Goal: Task Accomplishment & Management: Manage account settings

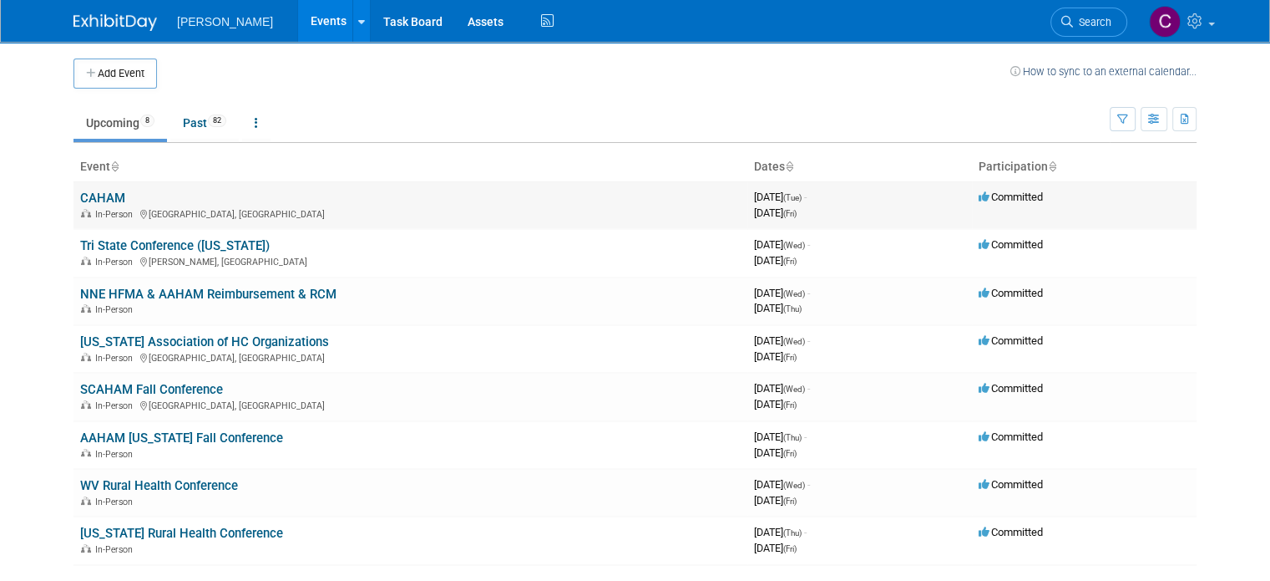
click at [84, 192] on link "CAHAM" at bounding box center [102, 197] width 45 height 15
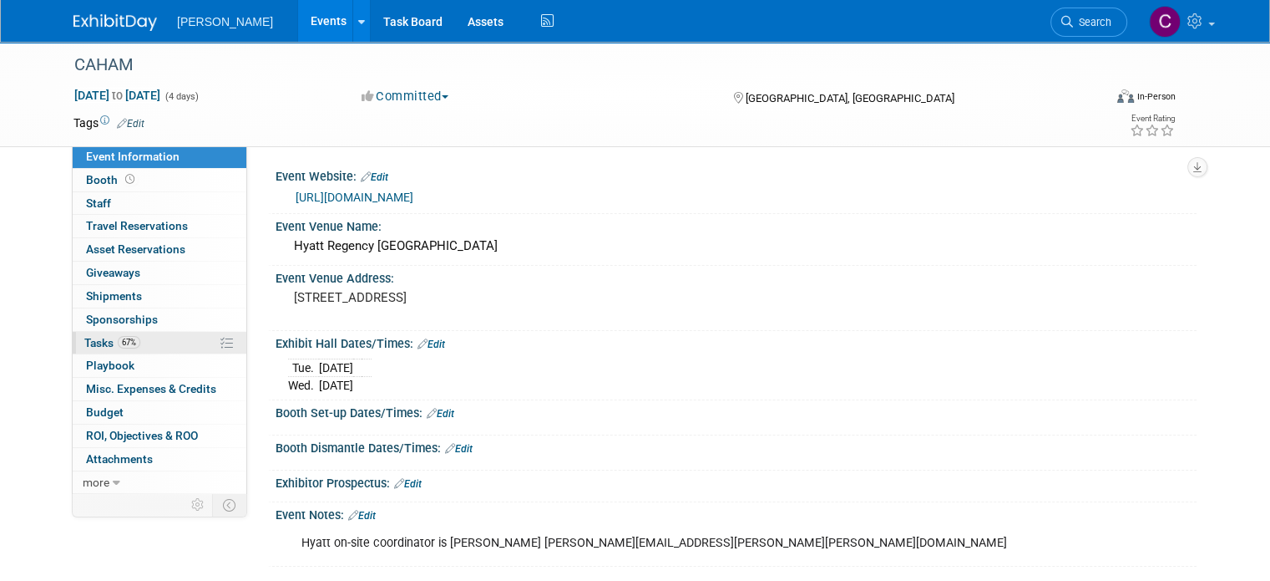
click at [85, 342] on span "Tasks 67%" at bounding box center [112, 342] width 56 height 13
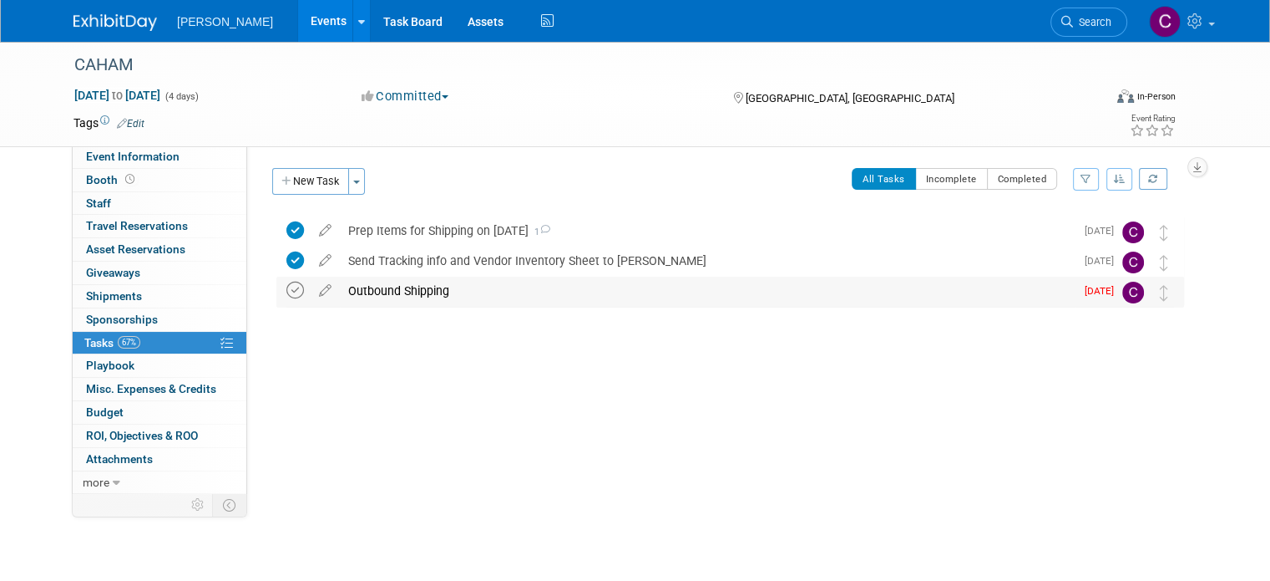
click at [286, 290] on icon at bounding box center [295, 290] width 18 height 18
click at [298, 23] on link "Events" at bounding box center [328, 21] width 61 height 42
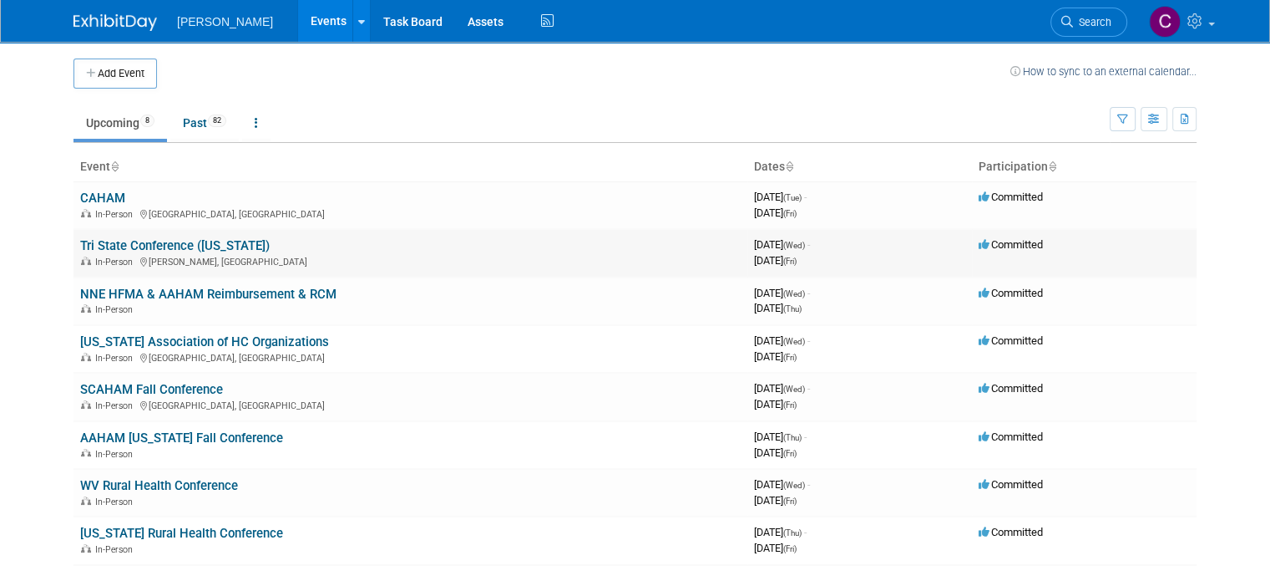
click at [117, 240] on link "Tri State Conference ([US_STATE])" at bounding box center [175, 245] width 190 height 15
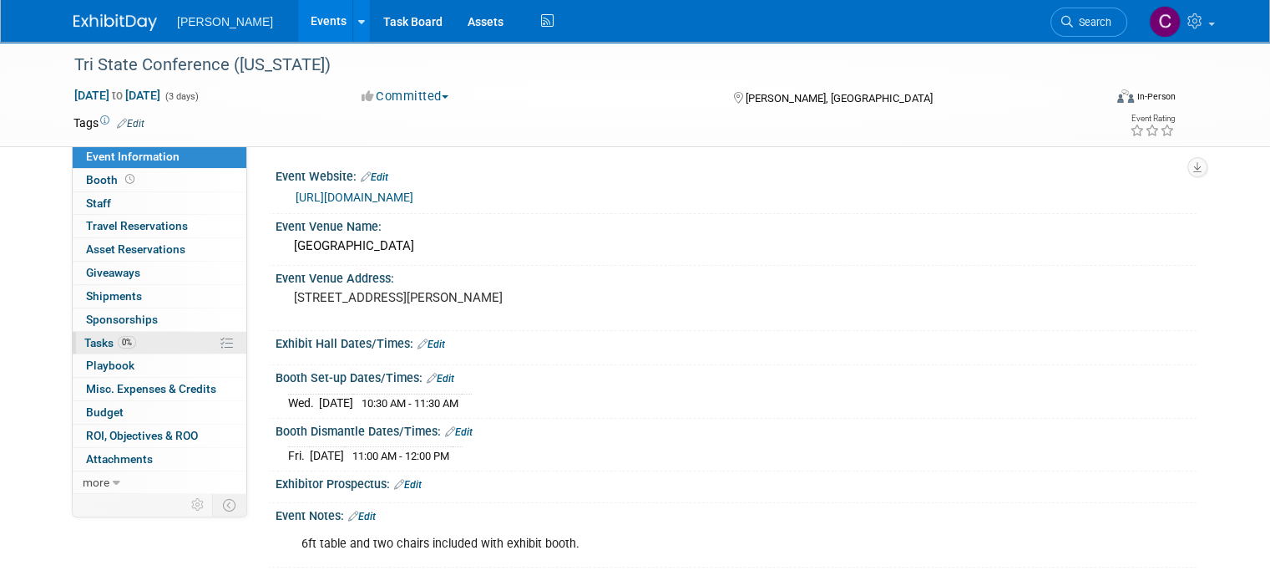
click at [84, 344] on span "Tasks 0%" at bounding box center [110, 342] width 52 height 13
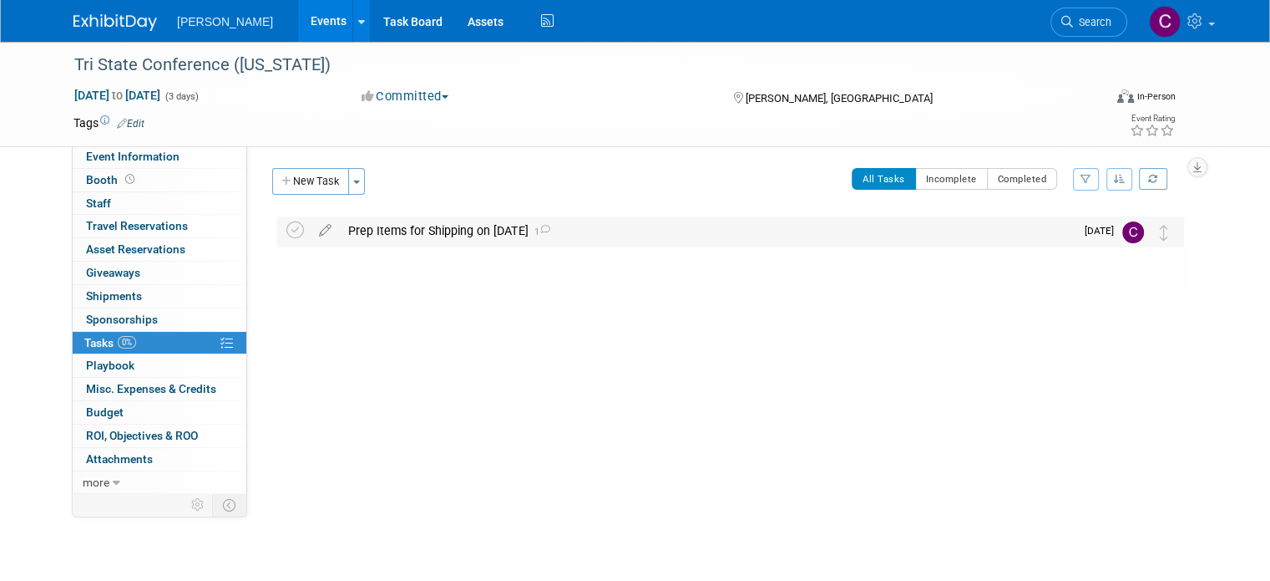
click at [425, 231] on div "Prep Items for Shipping on 9/11/25 1" at bounding box center [707, 230] width 735 height 28
